Goal: Task Accomplishment & Management: Use online tool/utility

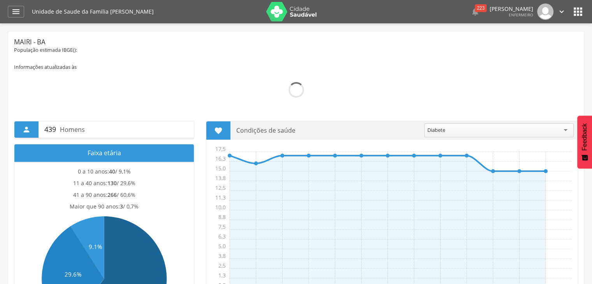
click at [3, 20] on header " Dashboard Supervisão Produtividade Mapa da Cidade App desatualizado Última si…" at bounding box center [296, 11] width 592 height 23
click at [12, 13] on icon "" at bounding box center [15, 11] width 9 height 9
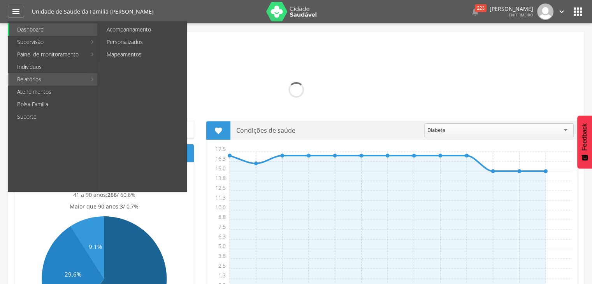
click at [74, 80] on link "Relatórios" at bounding box center [47, 79] width 77 height 12
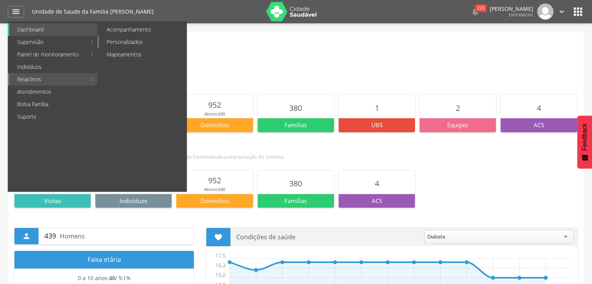
click at [120, 44] on link "Personalizados" at bounding box center [143, 42] width 88 height 12
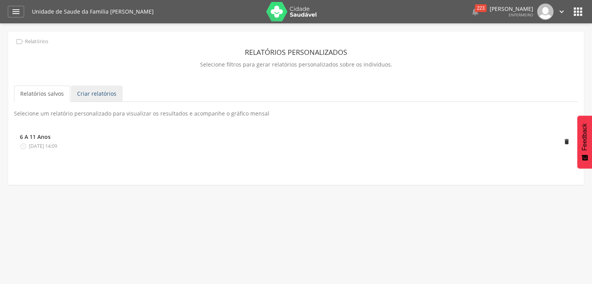
click at [95, 91] on link "Criar relatórios" at bounding box center [97, 94] width 52 height 16
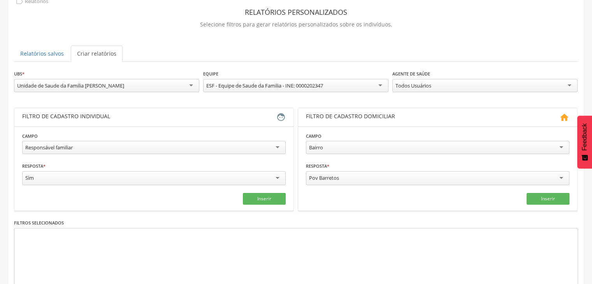
scroll to position [78, 0]
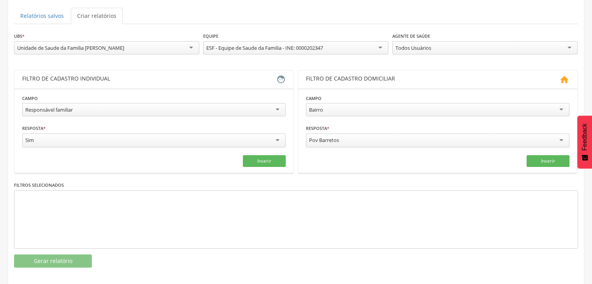
click at [140, 109] on div "Responsável familiar" at bounding box center [154, 109] width 264 height 13
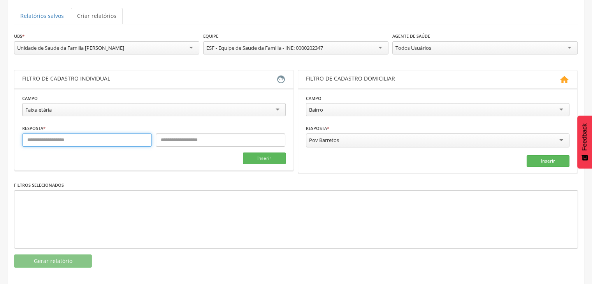
click at [63, 137] on input "text" at bounding box center [87, 140] width 130 height 13
type input "**"
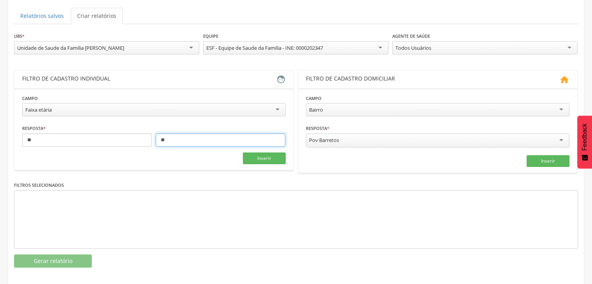
type input "**"
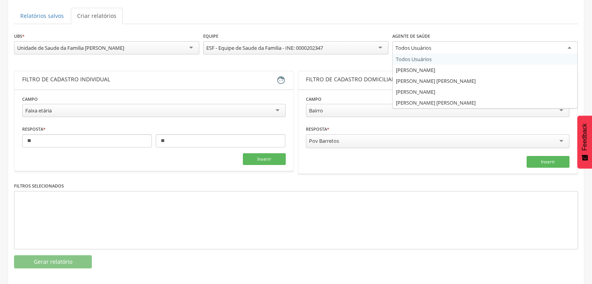
click at [456, 46] on div "Todos Usuários" at bounding box center [484, 48] width 185 height 14
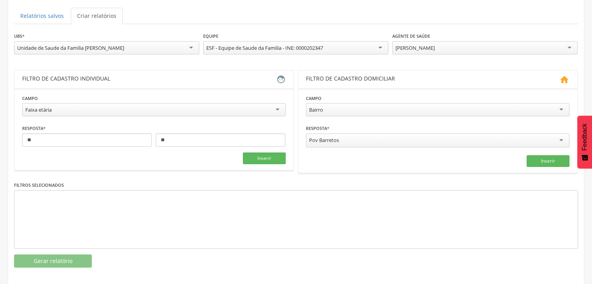
click at [259, 164] on section "**********" at bounding box center [153, 129] width 279 height 82
click at [272, 160] on button "Inserir" at bounding box center [264, 159] width 43 height 12
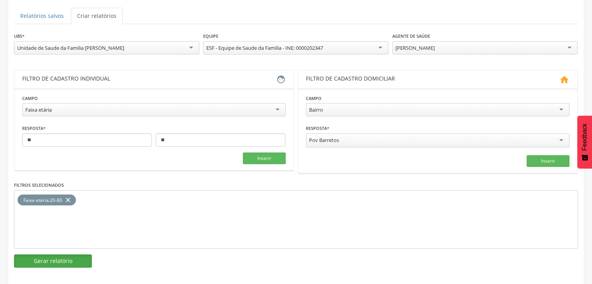
click at [70, 261] on button "Gerar relatório" at bounding box center [53, 261] width 78 height 13
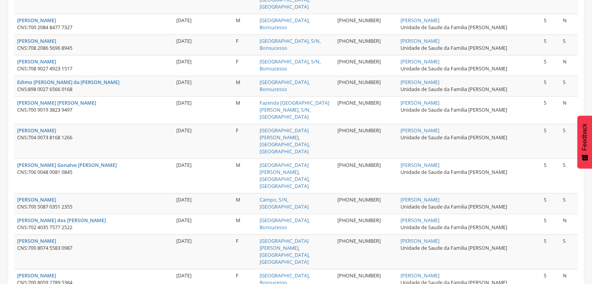
scroll to position [1048, 0]
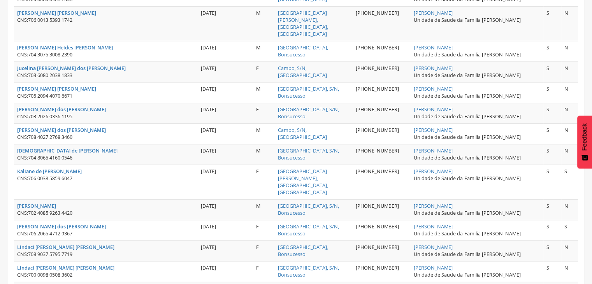
scroll to position [581, 0]
